Goal: Feedback & Contribution: Contribute content

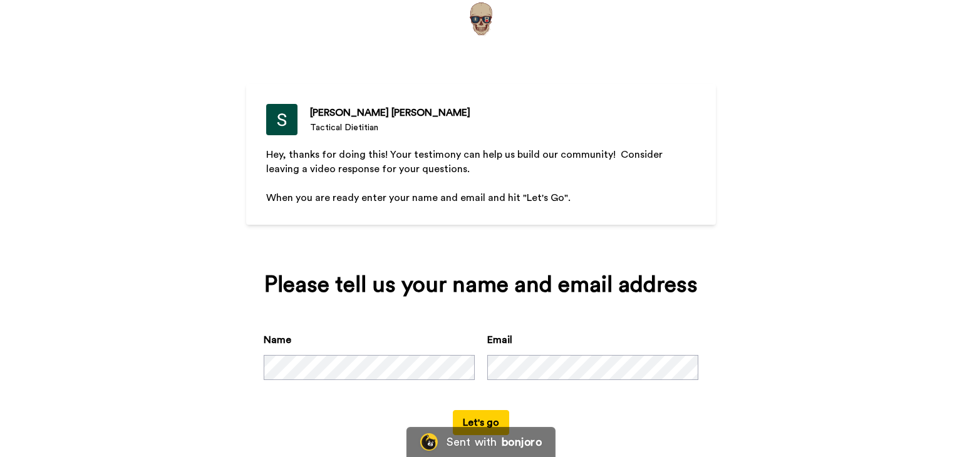
scroll to position [60, 0]
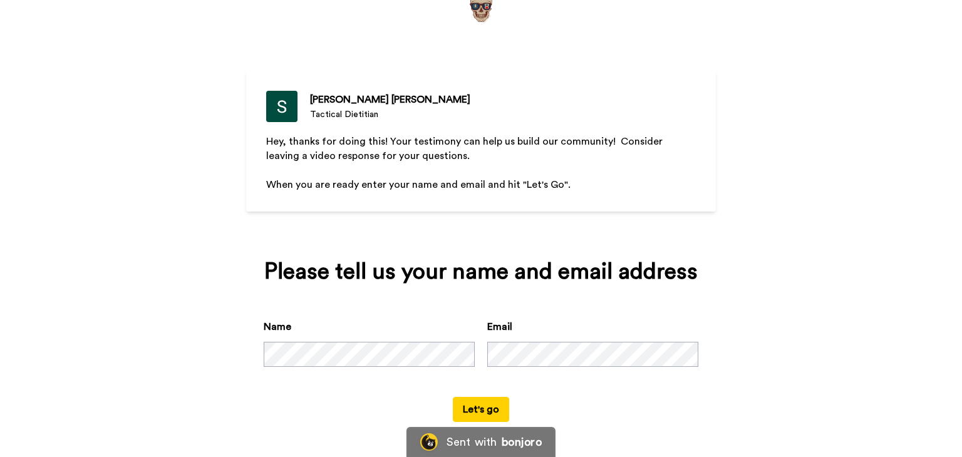
click at [478, 412] on button "Let's go" at bounding box center [481, 409] width 56 height 25
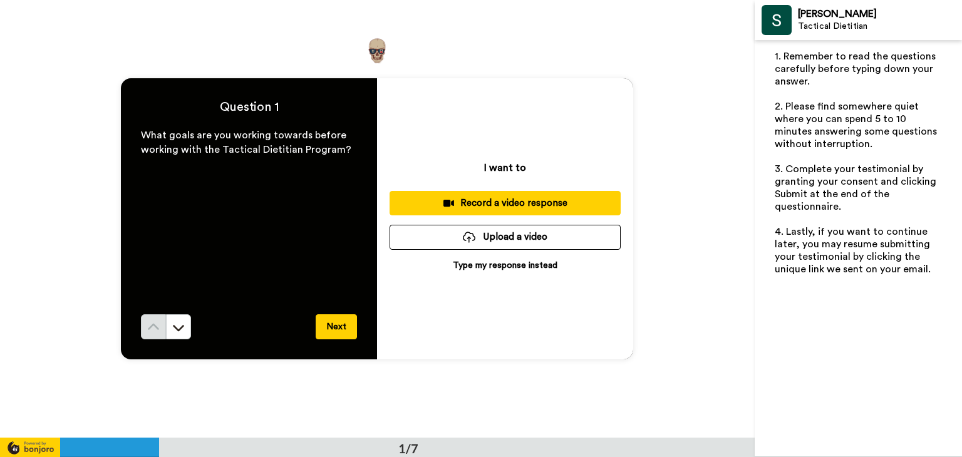
click at [463, 203] on div "Record a video response" at bounding box center [505, 203] width 211 height 13
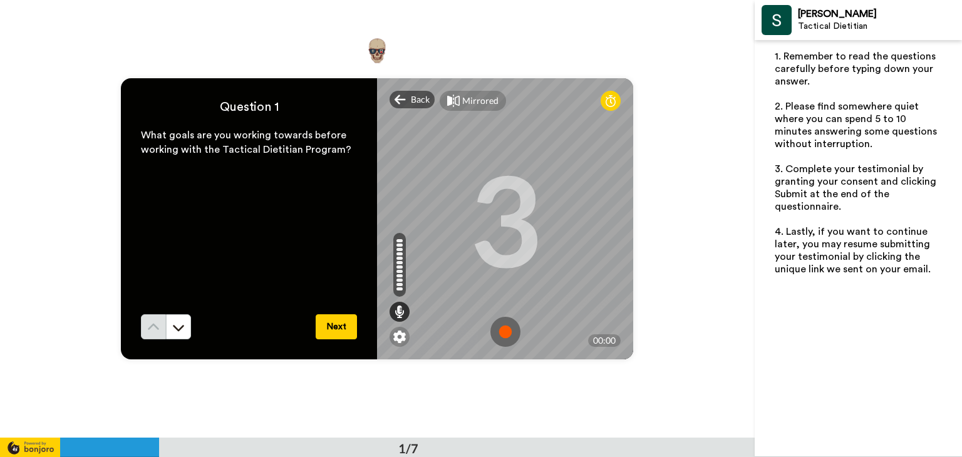
click at [501, 332] on img at bounding box center [505, 332] width 30 height 30
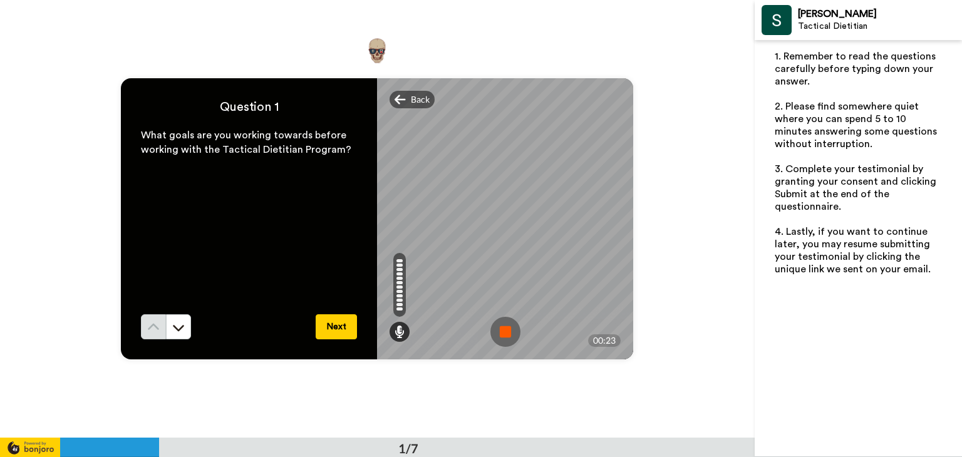
click at [504, 328] on img at bounding box center [505, 332] width 30 height 30
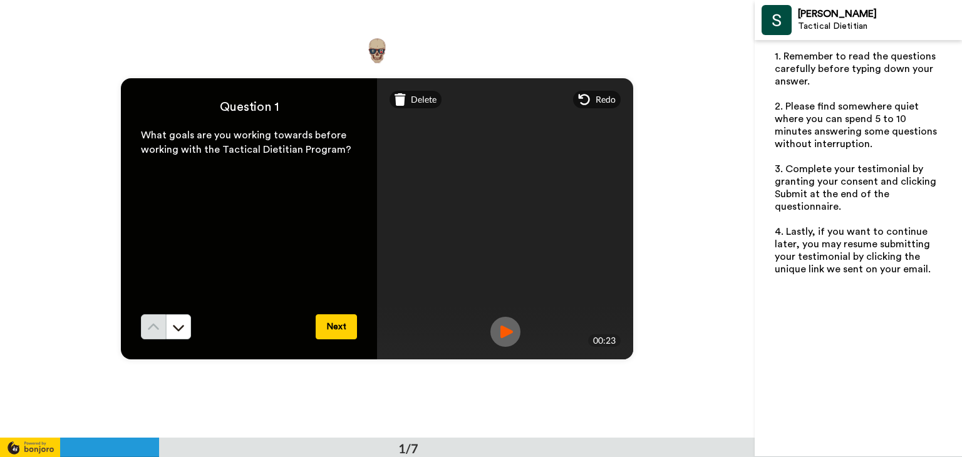
click at [324, 329] on button "Next" at bounding box center [336, 326] width 41 height 25
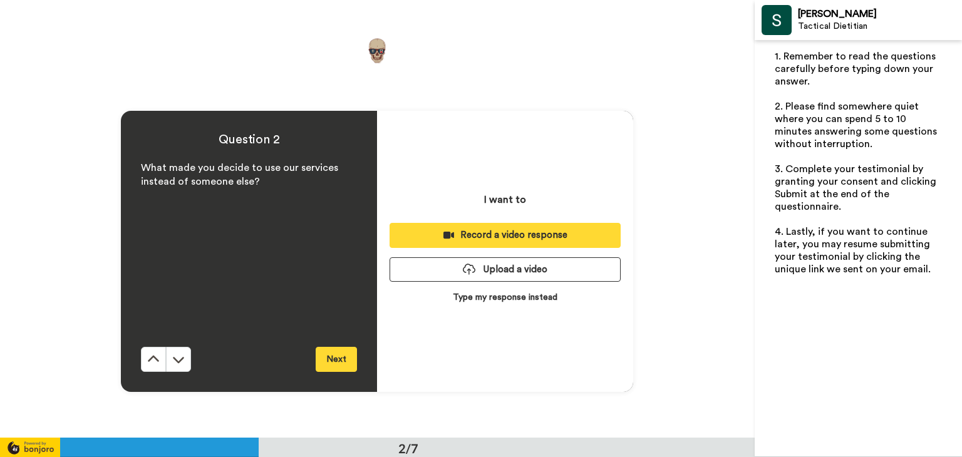
scroll to position [438, 0]
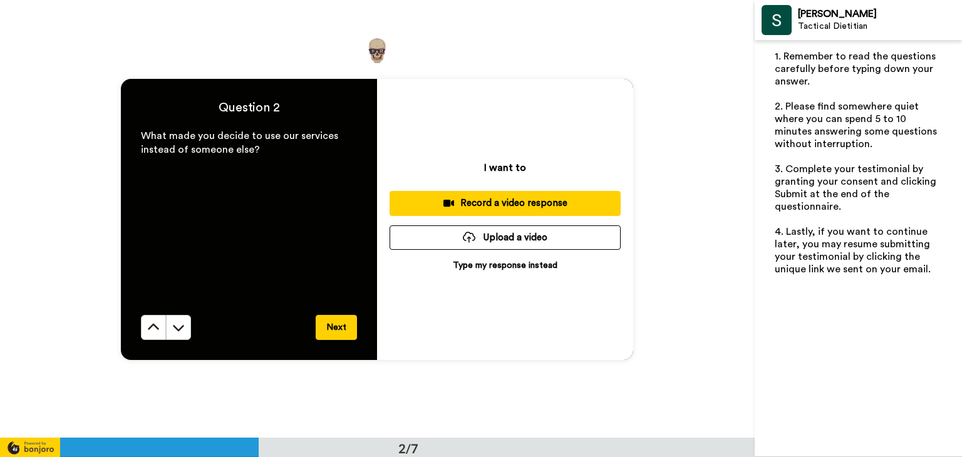
click at [457, 203] on div "Record a video response" at bounding box center [505, 203] width 211 height 13
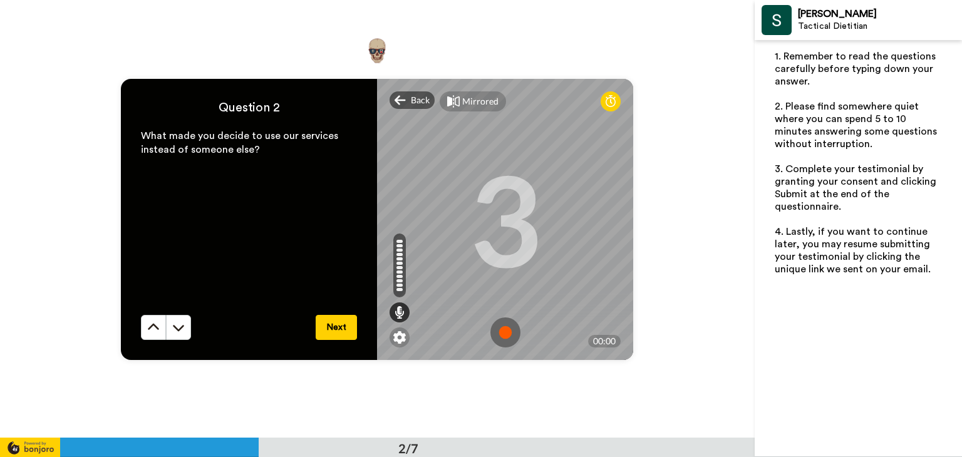
click at [503, 326] on img at bounding box center [505, 332] width 30 height 30
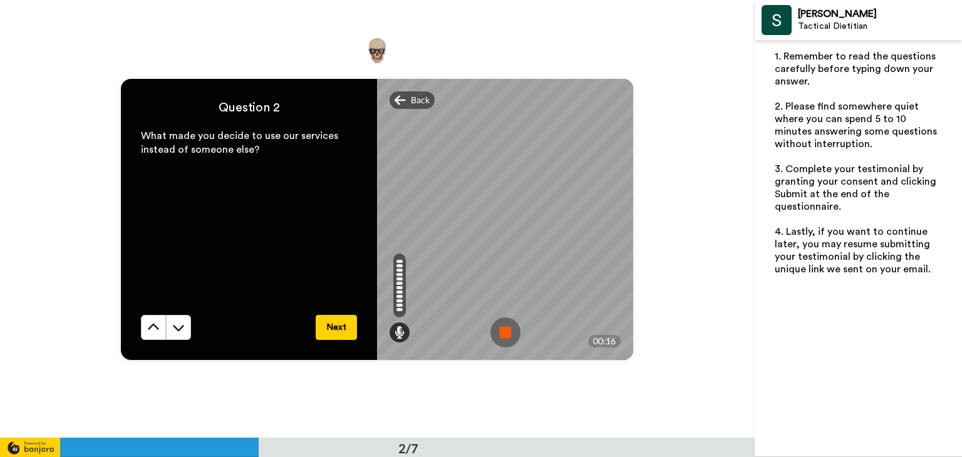
click at [495, 336] on img at bounding box center [505, 332] width 30 height 30
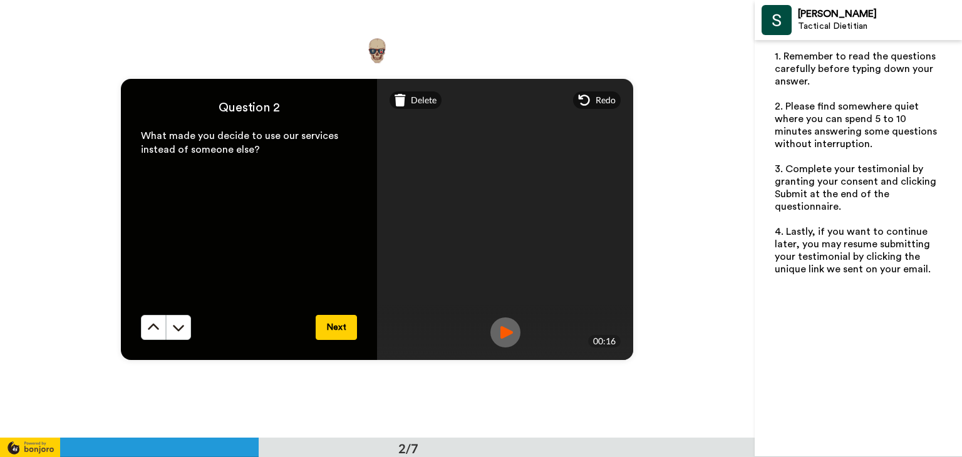
click at [329, 326] on button "Next" at bounding box center [336, 327] width 41 height 25
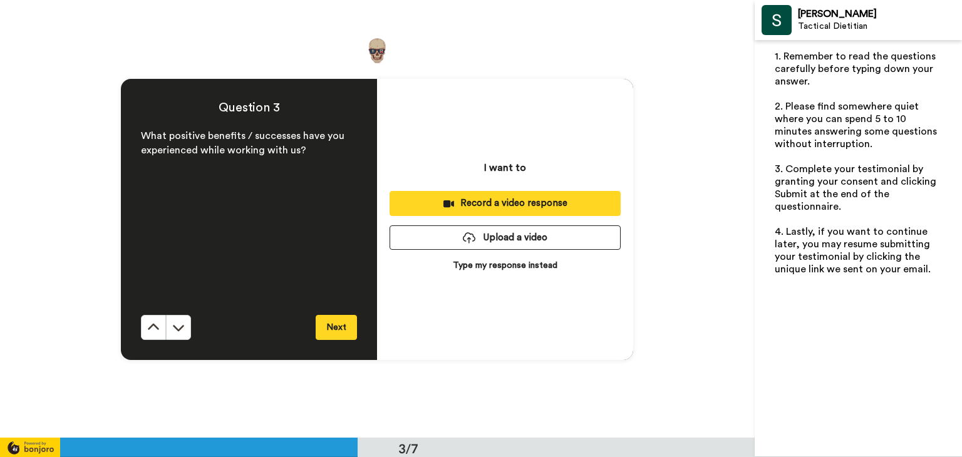
scroll to position [875, 0]
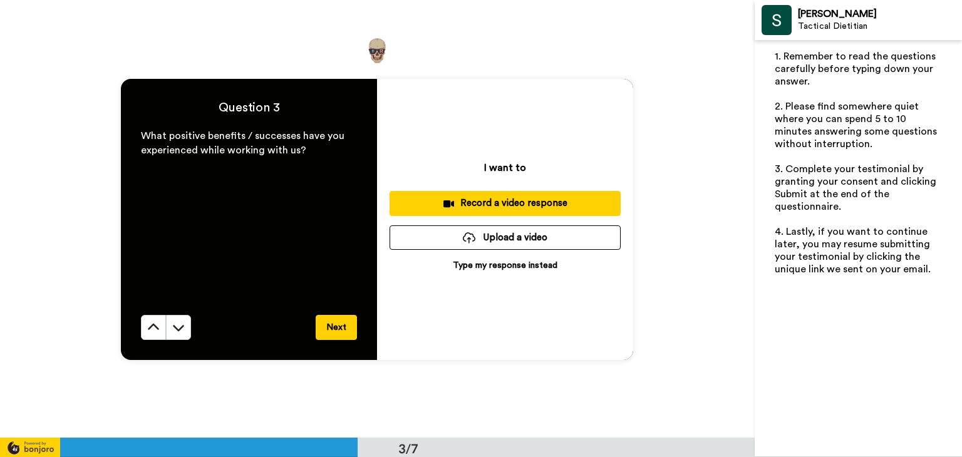
click at [505, 204] on div "Record a video response" at bounding box center [505, 203] width 211 height 13
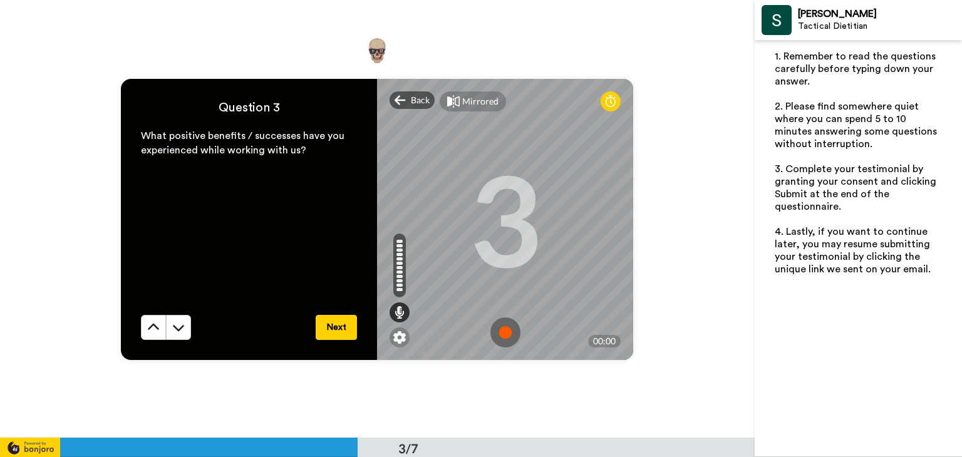
click at [495, 329] on img at bounding box center [505, 332] width 30 height 30
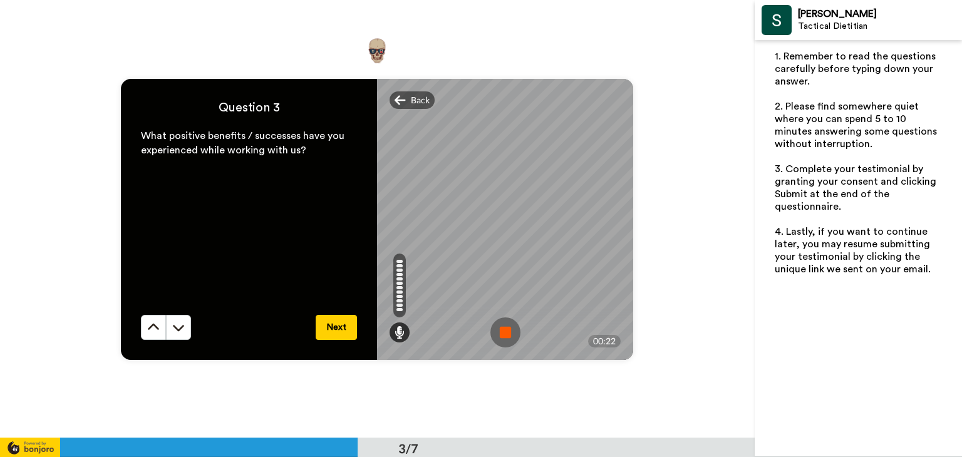
click at [495, 327] on img at bounding box center [505, 332] width 30 height 30
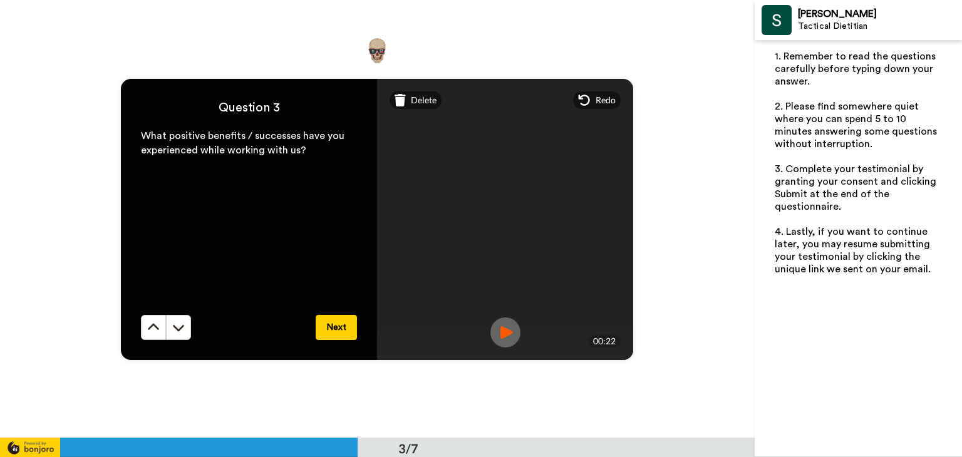
click at [343, 317] on button "Next" at bounding box center [336, 327] width 41 height 25
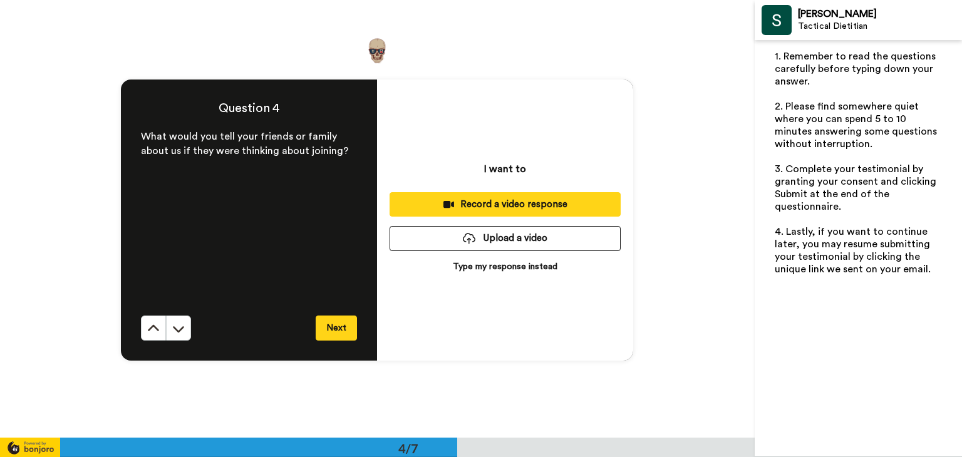
scroll to position [1313, 0]
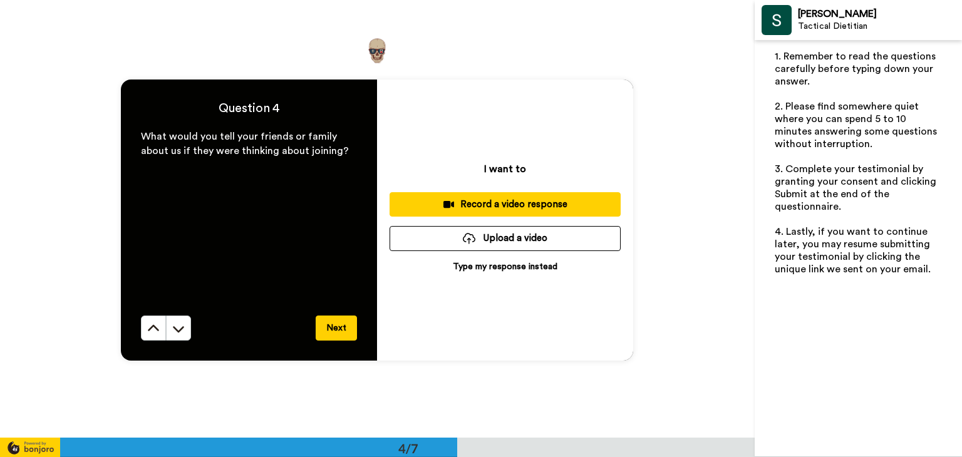
click at [494, 201] on div "Record a video response" at bounding box center [505, 204] width 211 height 13
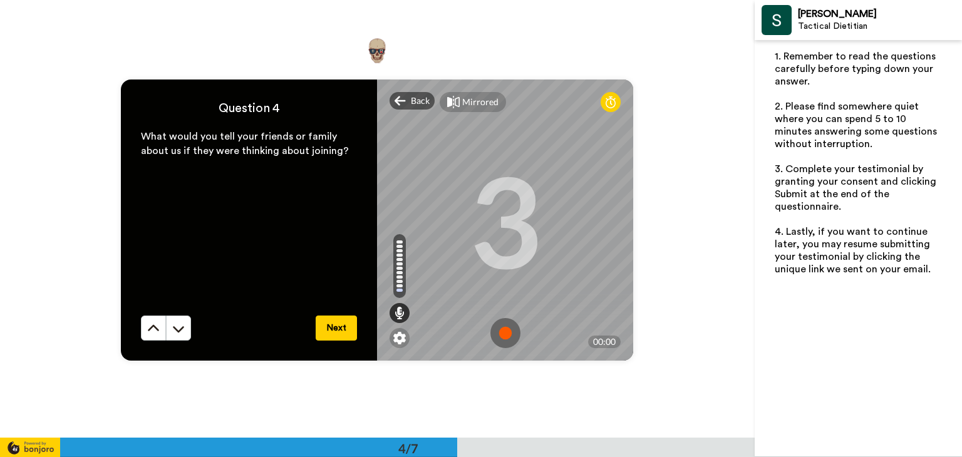
click at [500, 329] on img at bounding box center [505, 333] width 30 height 30
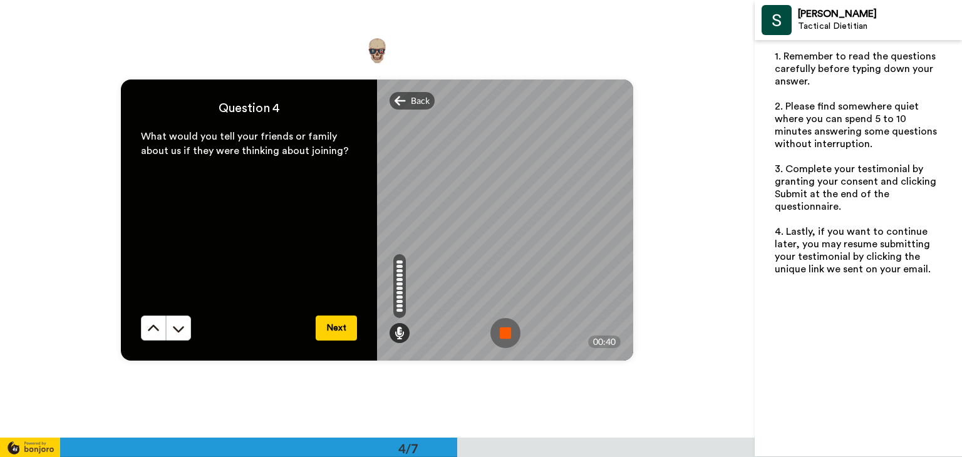
click at [503, 329] on img at bounding box center [505, 333] width 30 height 30
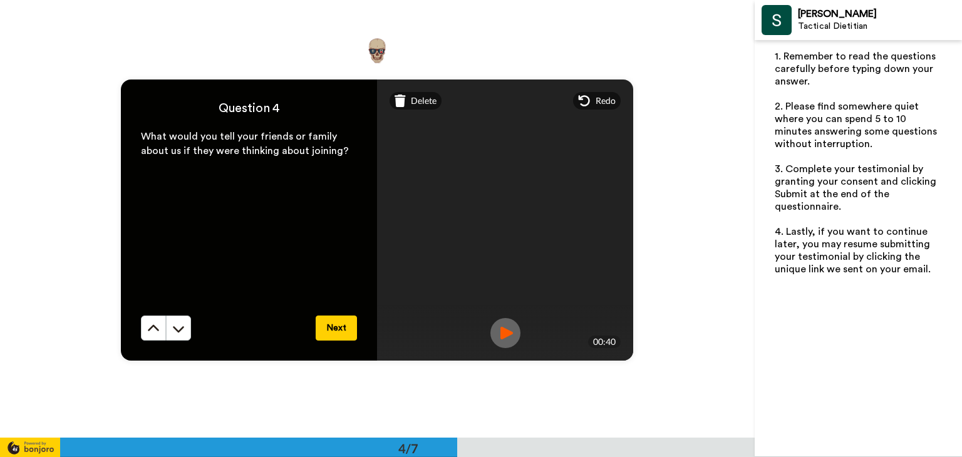
click at [336, 326] on button "Next" at bounding box center [336, 328] width 41 height 25
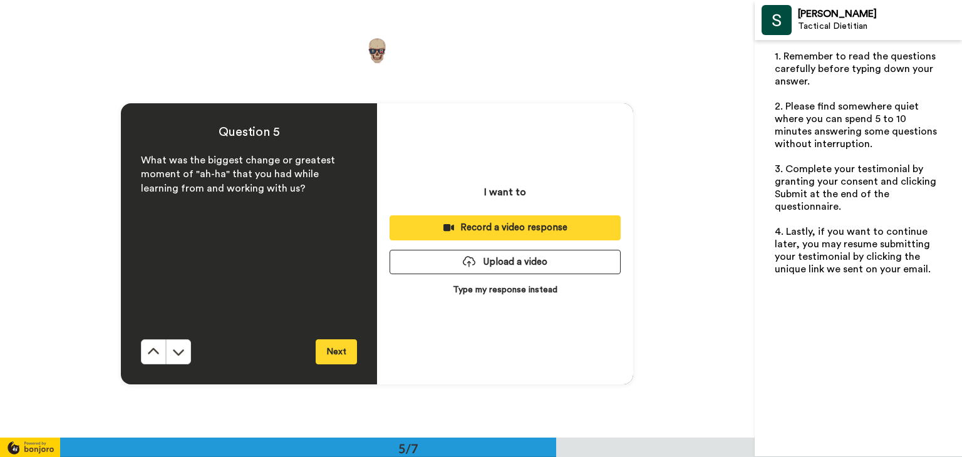
scroll to position [1751, 0]
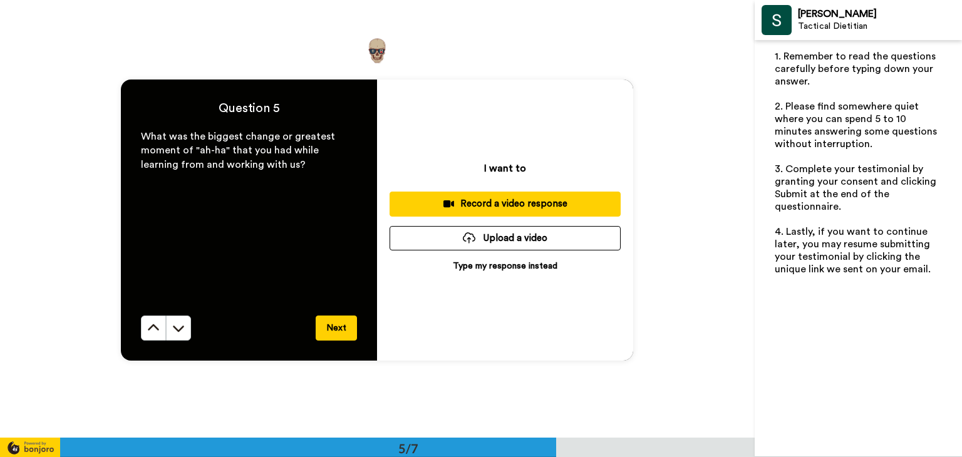
click at [495, 204] on div "Record a video response" at bounding box center [505, 203] width 211 height 13
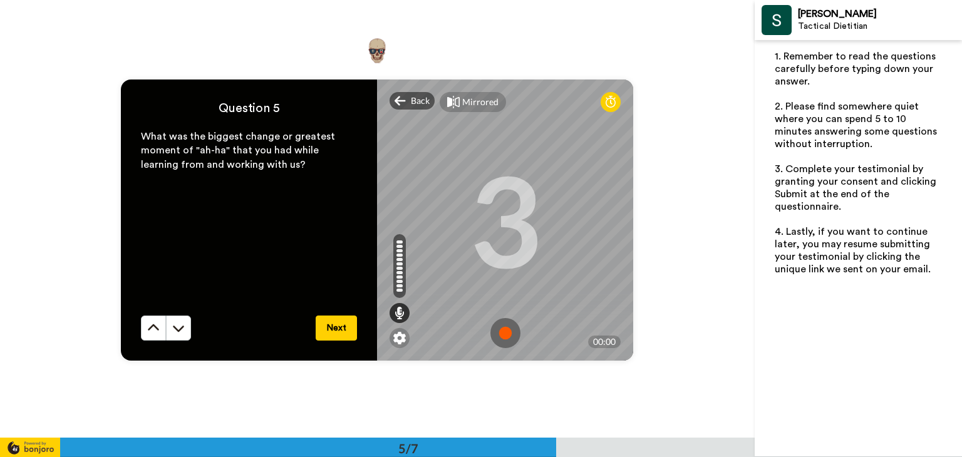
click at [495, 330] on img at bounding box center [505, 333] width 30 height 30
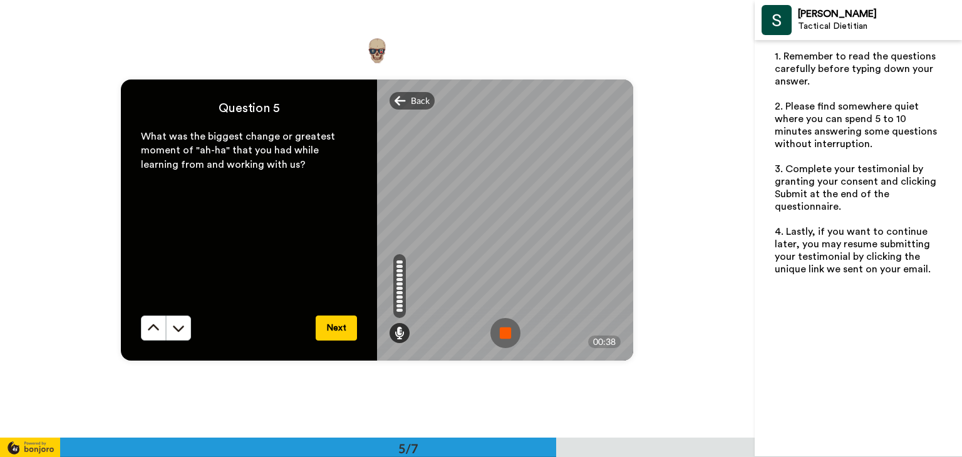
click at [500, 324] on img at bounding box center [505, 333] width 30 height 30
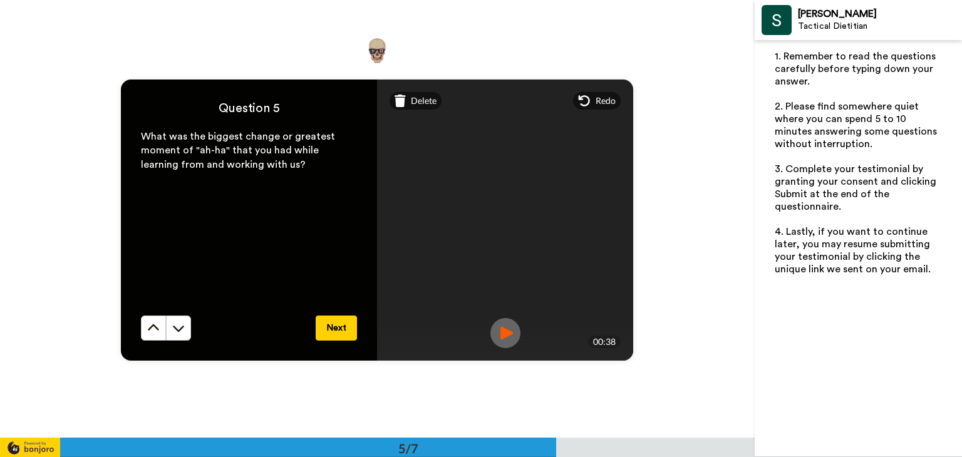
click at [341, 327] on button "Next" at bounding box center [336, 328] width 41 height 25
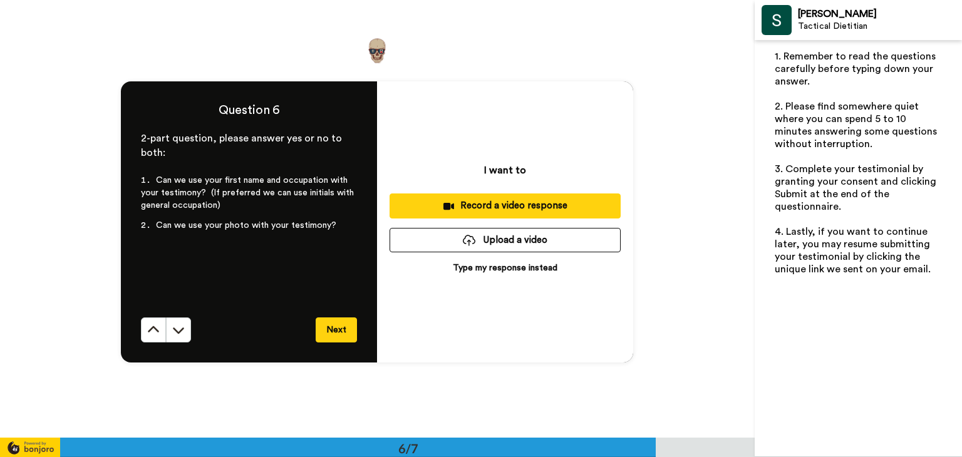
scroll to position [2189, 0]
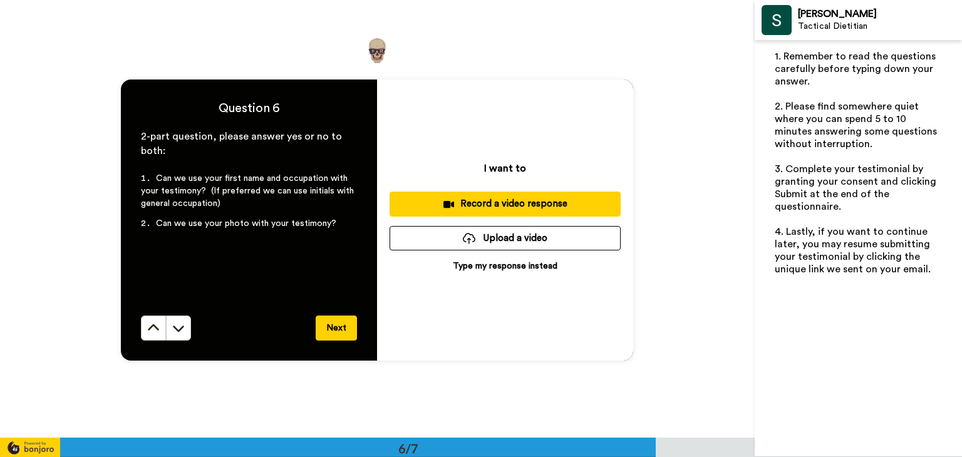
click at [488, 265] on p "Type my response instead" at bounding box center [505, 266] width 105 height 13
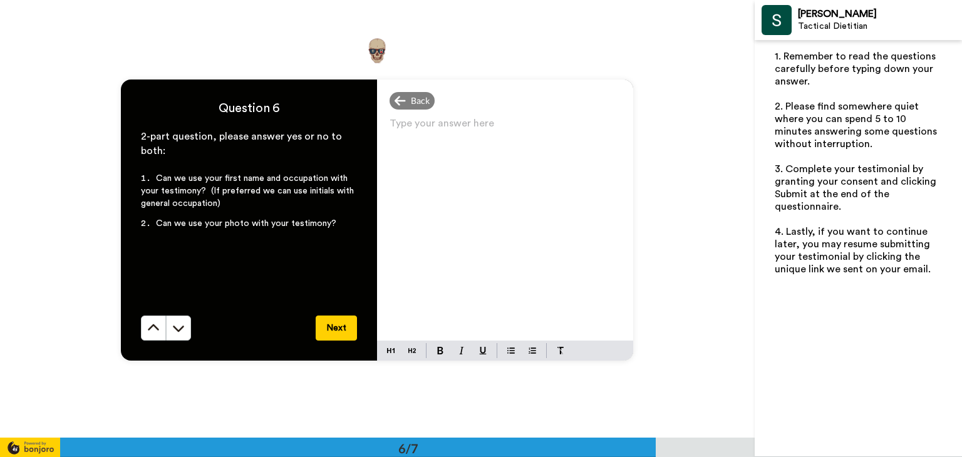
click at [418, 123] on p "Type your answer here ﻿" at bounding box center [505, 129] width 231 height 18
click at [331, 322] on button "Next" at bounding box center [336, 328] width 41 height 25
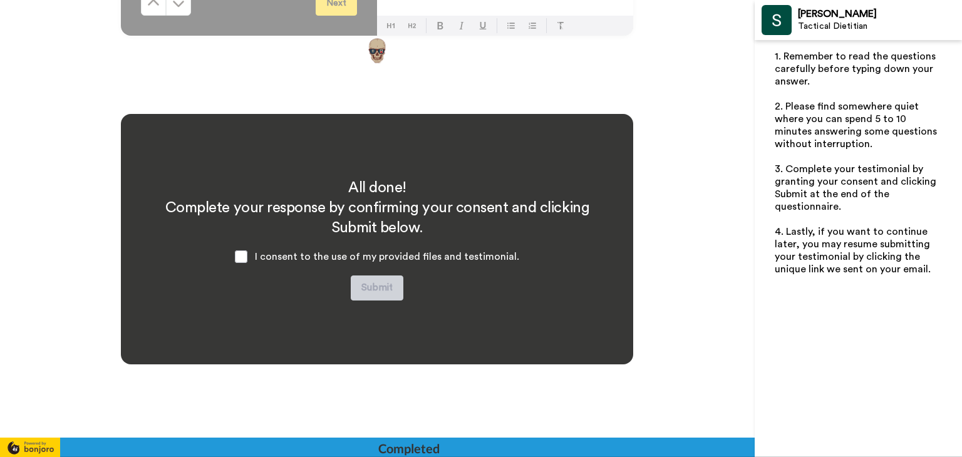
scroll to position [2532, 0]
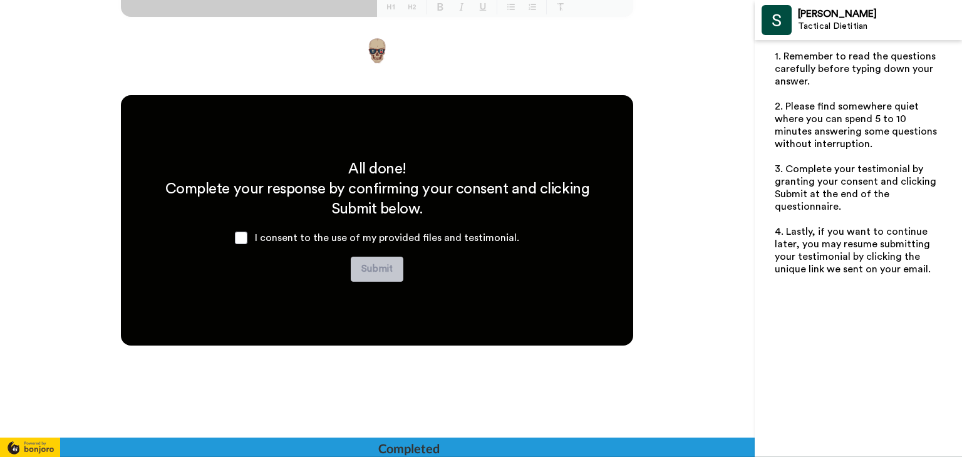
click at [238, 245] on div "I consent to the use of my provided files and testimonial." at bounding box center [377, 238] width 304 height 38
click at [239, 239] on span at bounding box center [241, 238] width 13 height 13
click at [376, 271] on button "Submit" at bounding box center [377, 269] width 53 height 25
